Goal: Find contact information: Find contact information

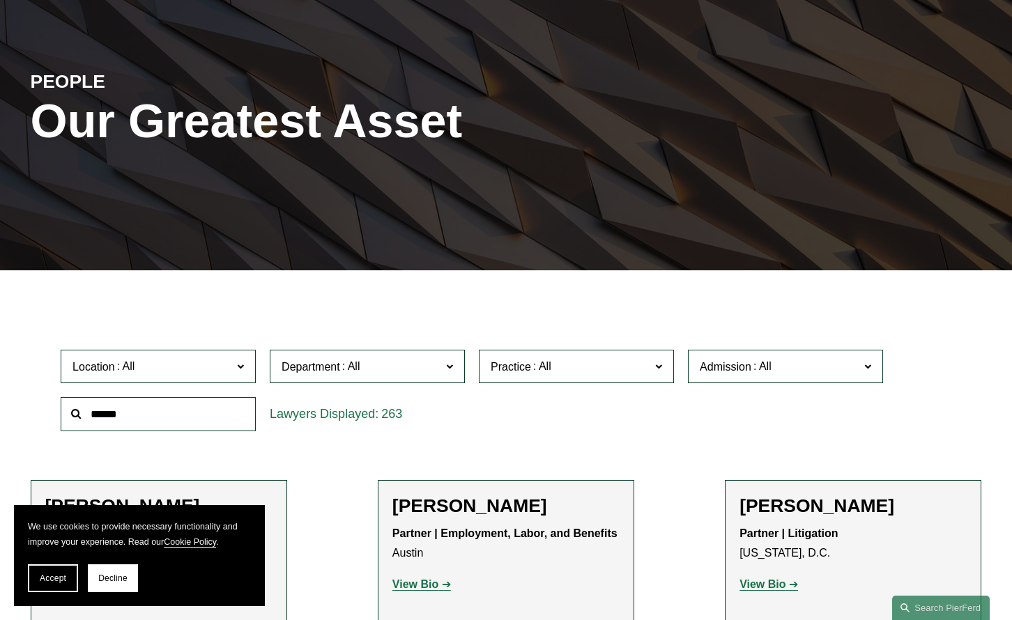
scroll to position [176, 0]
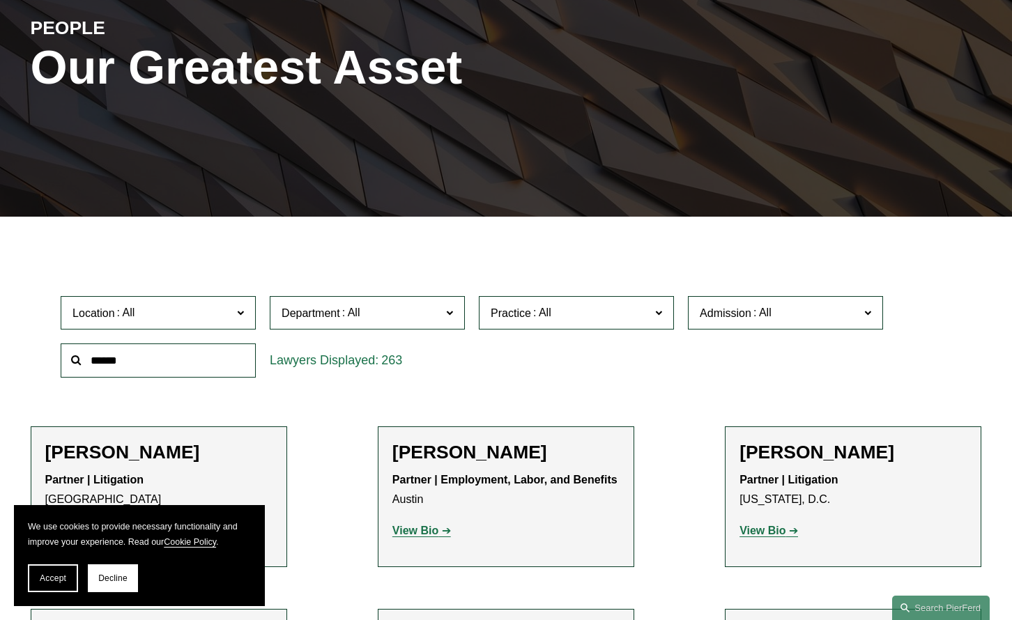
click at [382, 317] on span "Department" at bounding box center [362, 313] width 160 height 19
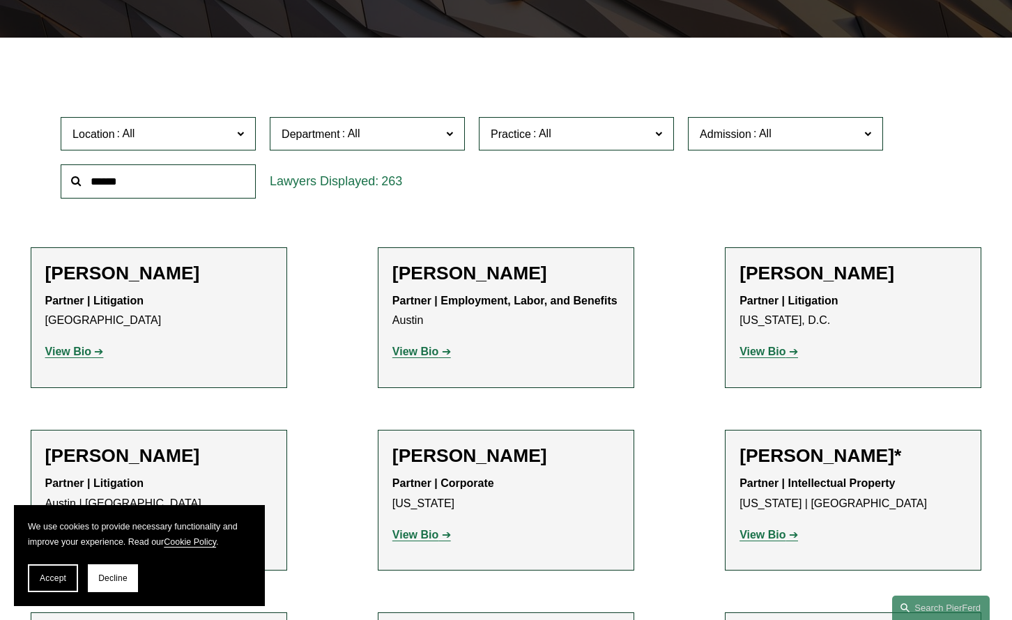
scroll to position [376, 0]
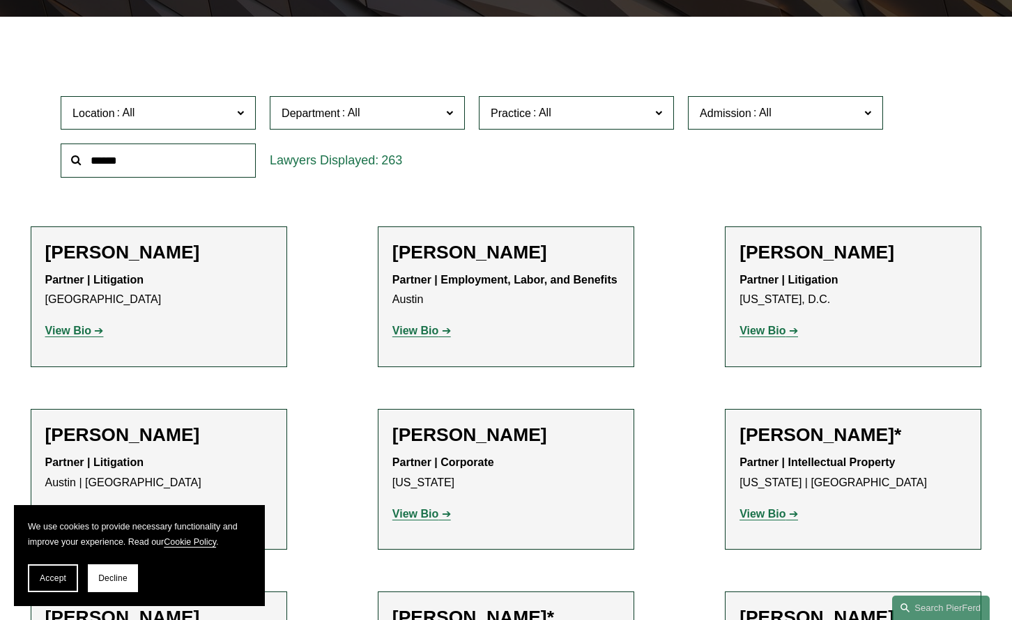
click at [553, 114] on span at bounding box center [542, 113] width 22 height 12
click at [0, 0] on link "Private Client Services" at bounding box center [0, 0] width 0 height 0
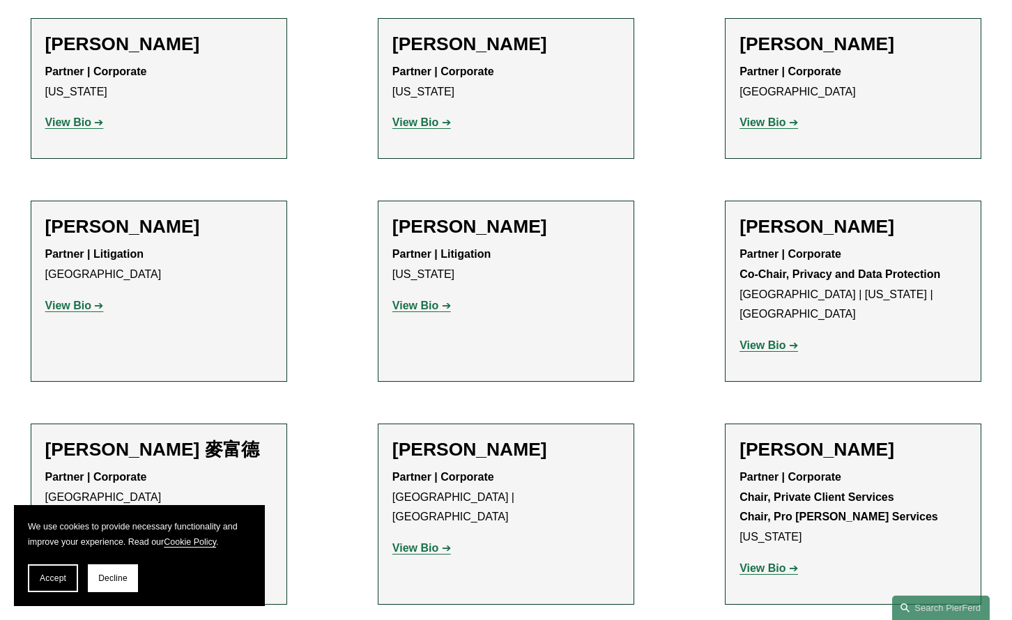
scroll to position [804, 0]
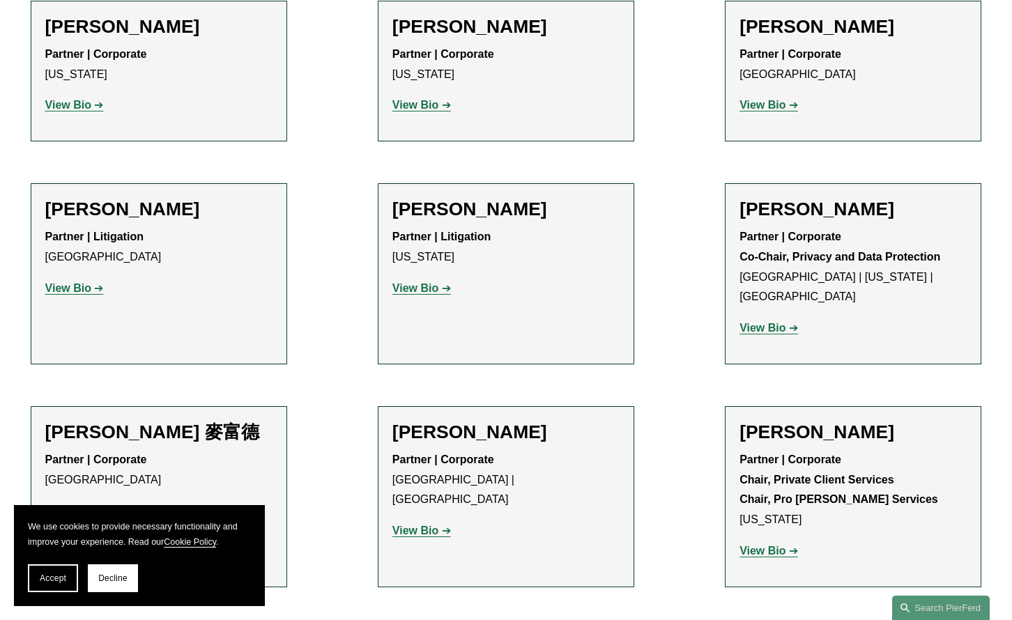
click at [762, 545] on strong "View Bio" at bounding box center [763, 551] width 46 height 12
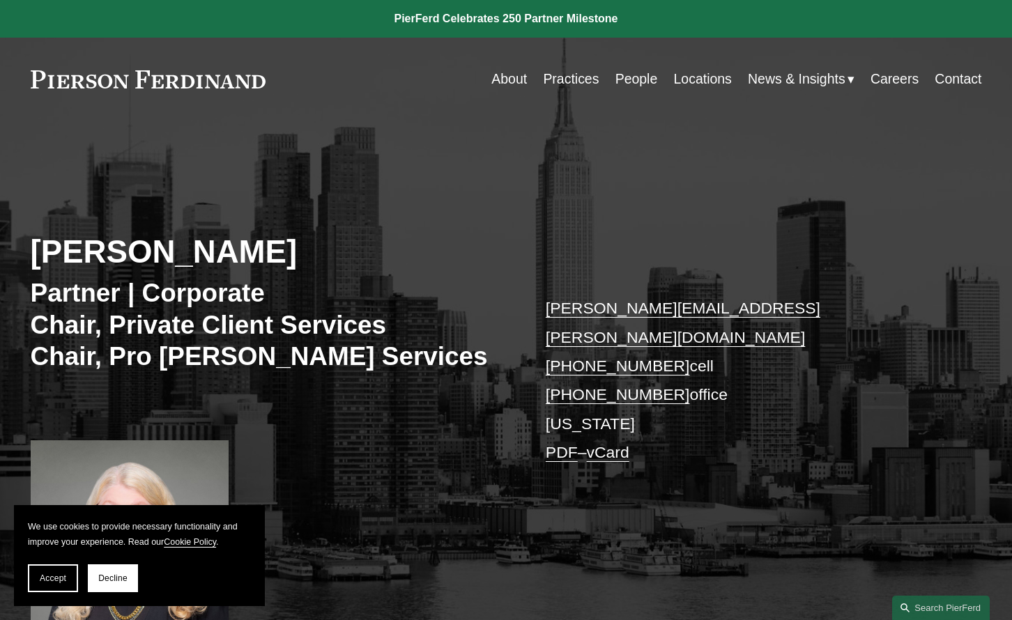
click at [623, 311] on link "sharon.soloff@pierferd.com" at bounding box center [683, 322] width 275 height 47
drag, startPoint x: 546, startPoint y: 310, endPoint x: 845, endPoint y: 3, distance: 428.3
